Goal: Check status: Check status

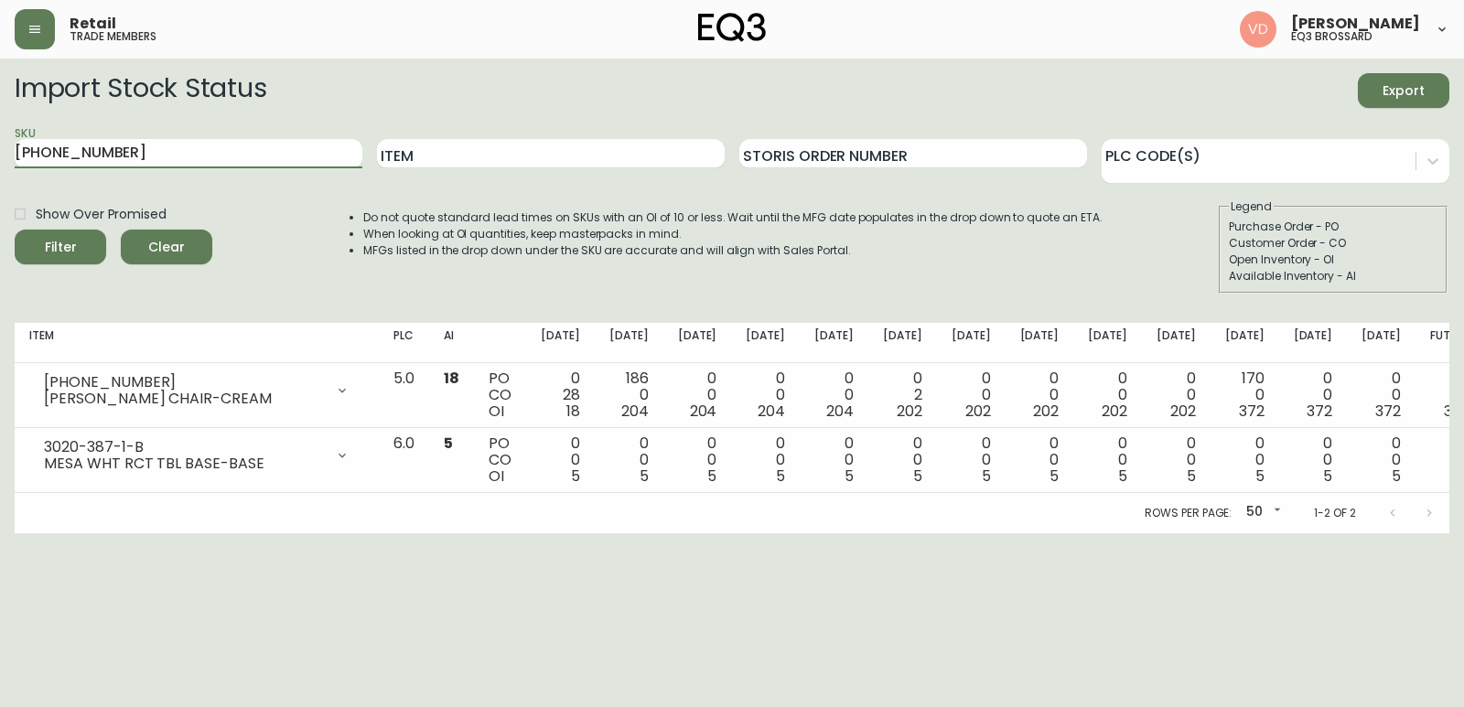
click at [0, 131] on main "Import Stock Status Export SKU [PHONE_NUMBER] Item Storis Order Number PLC Code…" at bounding box center [732, 296] width 1464 height 475
click at [15, 230] on button "Filter" at bounding box center [60, 247] width 91 height 35
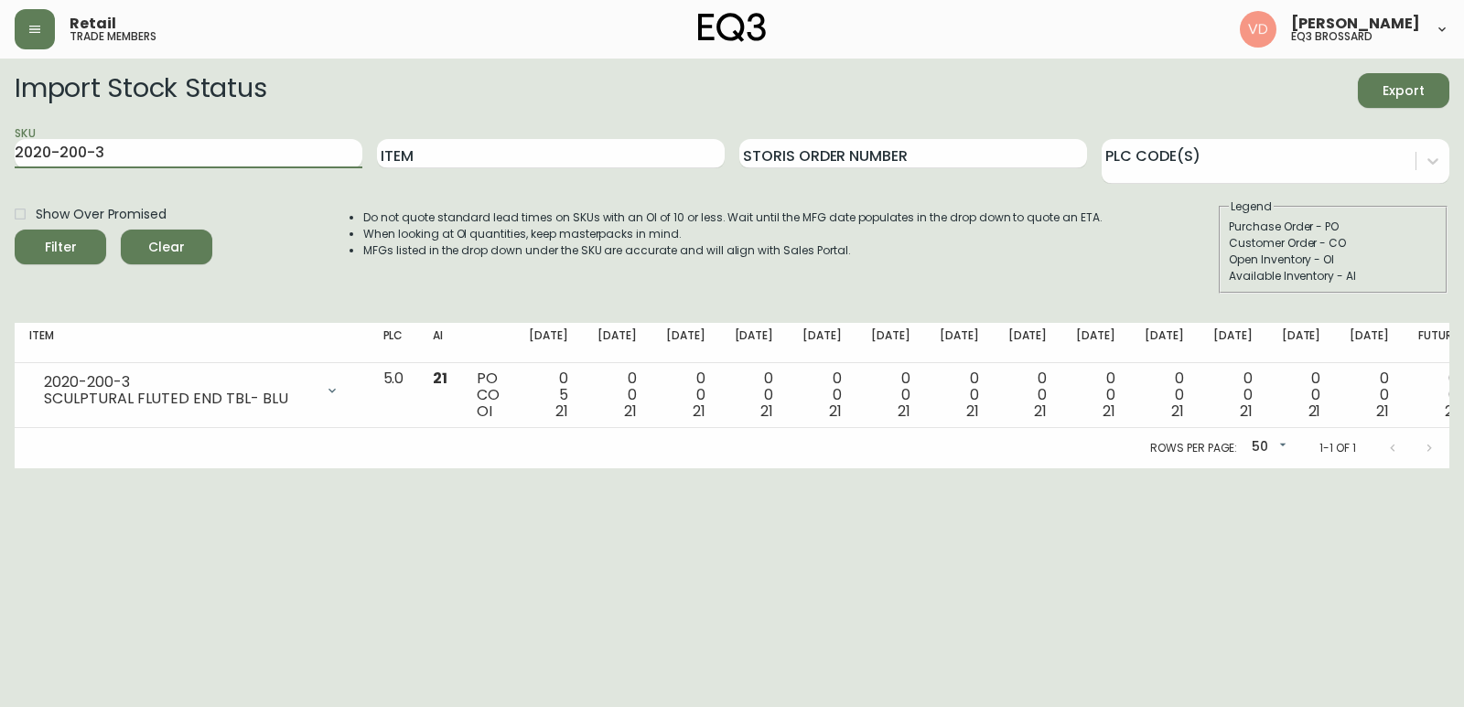
drag, startPoint x: 251, startPoint y: 166, endPoint x: 0, endPoint y: 156, distance: 250.9
click at [0, 156] on main "Import Stock Status Export SKU 2020-200-3 Item Storis Order Number PLC Code(s) …" at bounding box center [732, 264] width 1464 height 410
paste input "[PHONE_NUMBER]"
click at [15, 230] on button "Filter" at bounding box center [60, 247] width 91 height 35
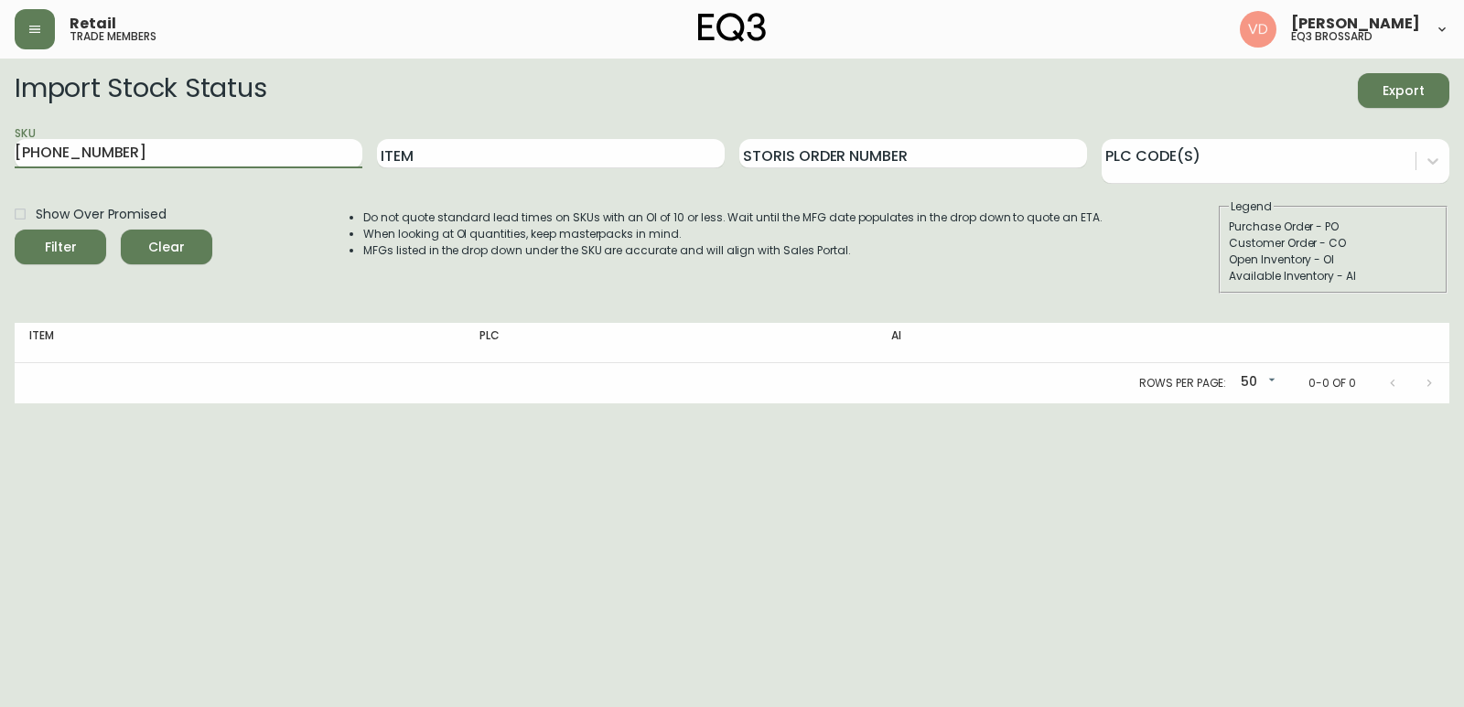
type input "[PHONE_NUMBER]"
click at [15, 230] on button "Filter" at bounding box center [60, 247] width 91 height 35
